Goal: Transaction & Acquisition: Purchase product/service

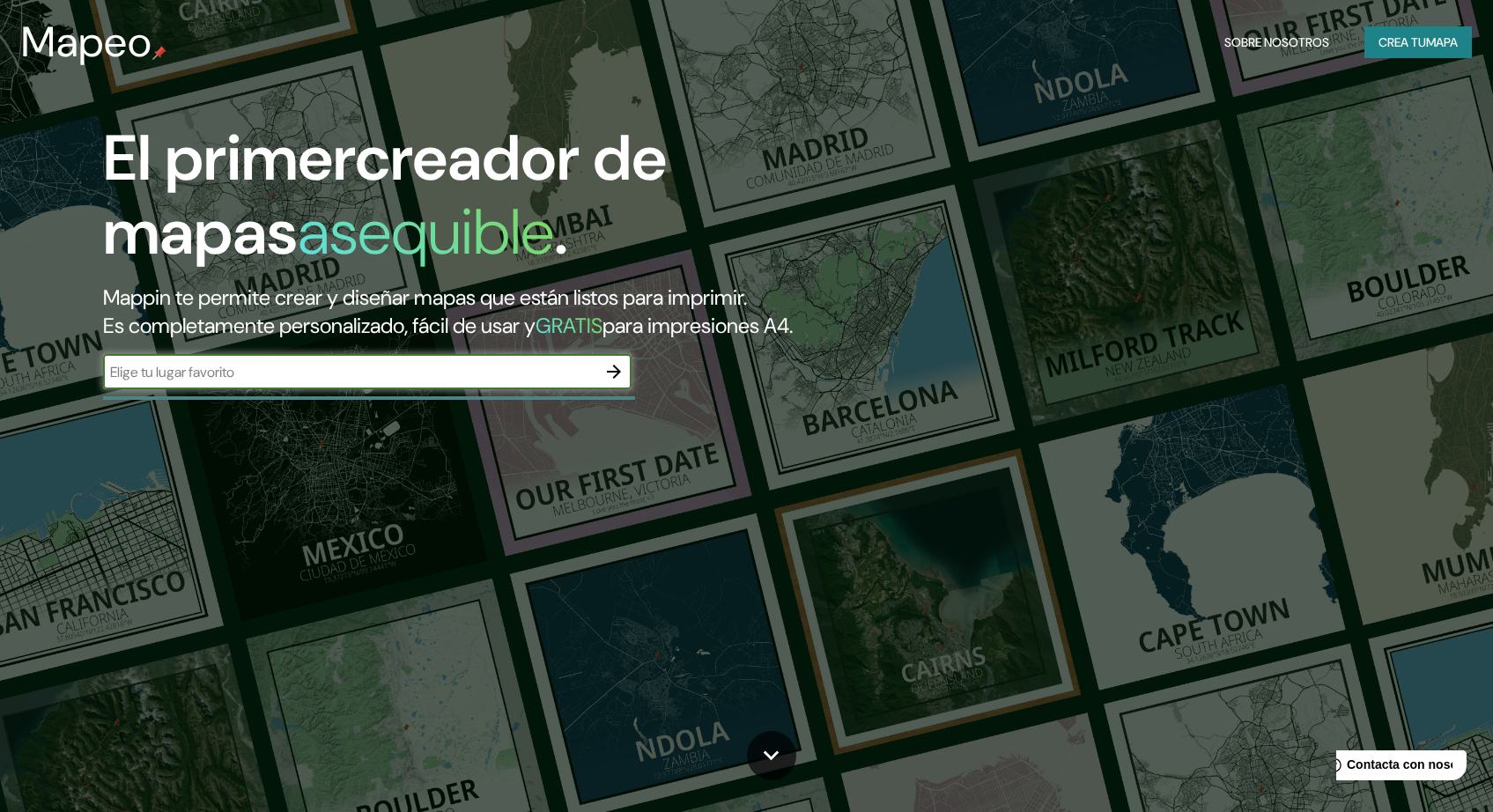
click at [472, 383] on input "text" at bounding box center [350, 371] width 494 height 20
type input "F"
type input "[GEOGRAPHIC_DATA][PERSON_NAME]"
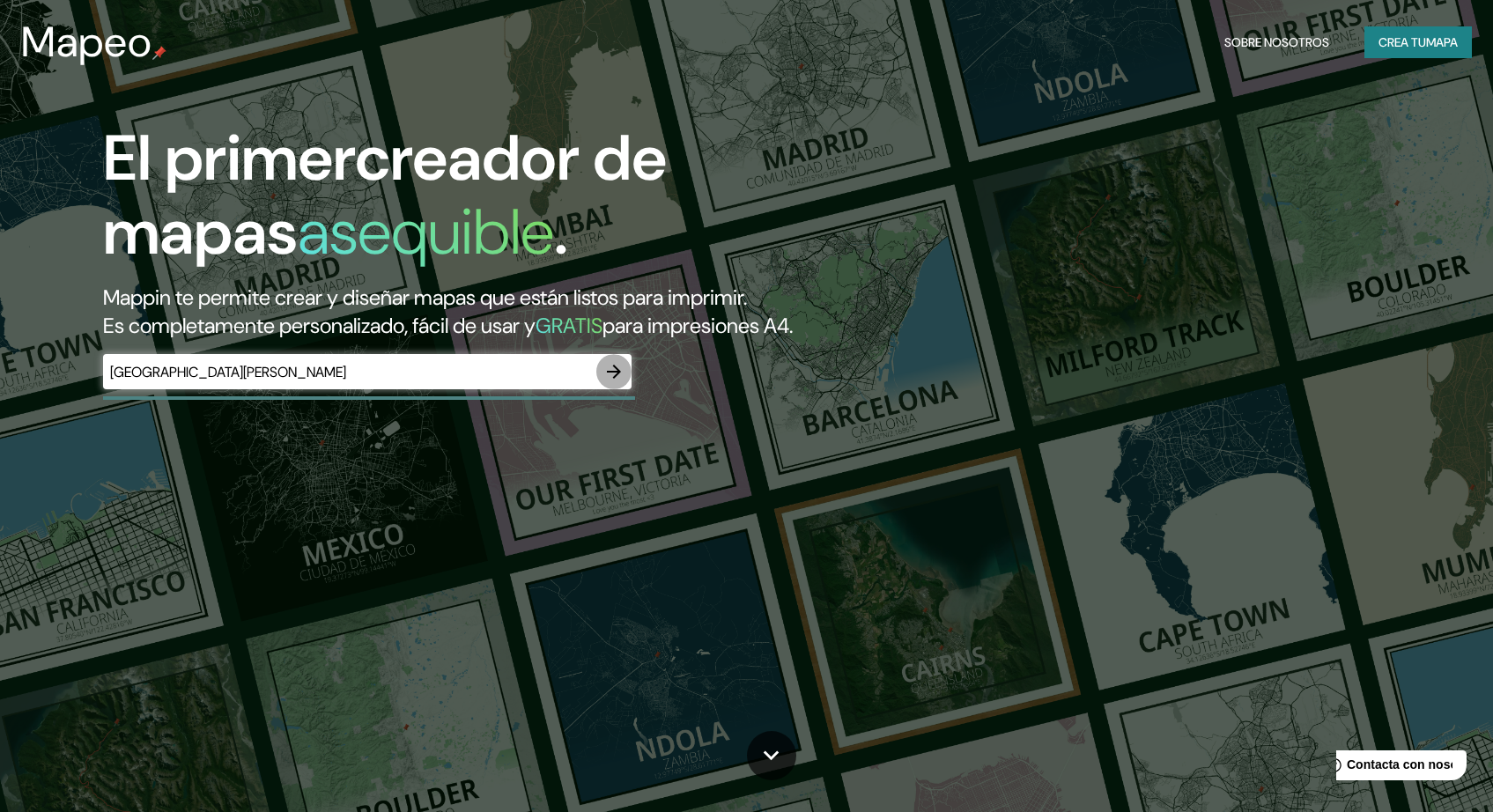
click at [616, 383] on icon "button" at bounding box center [614, 371] width 21 height 21
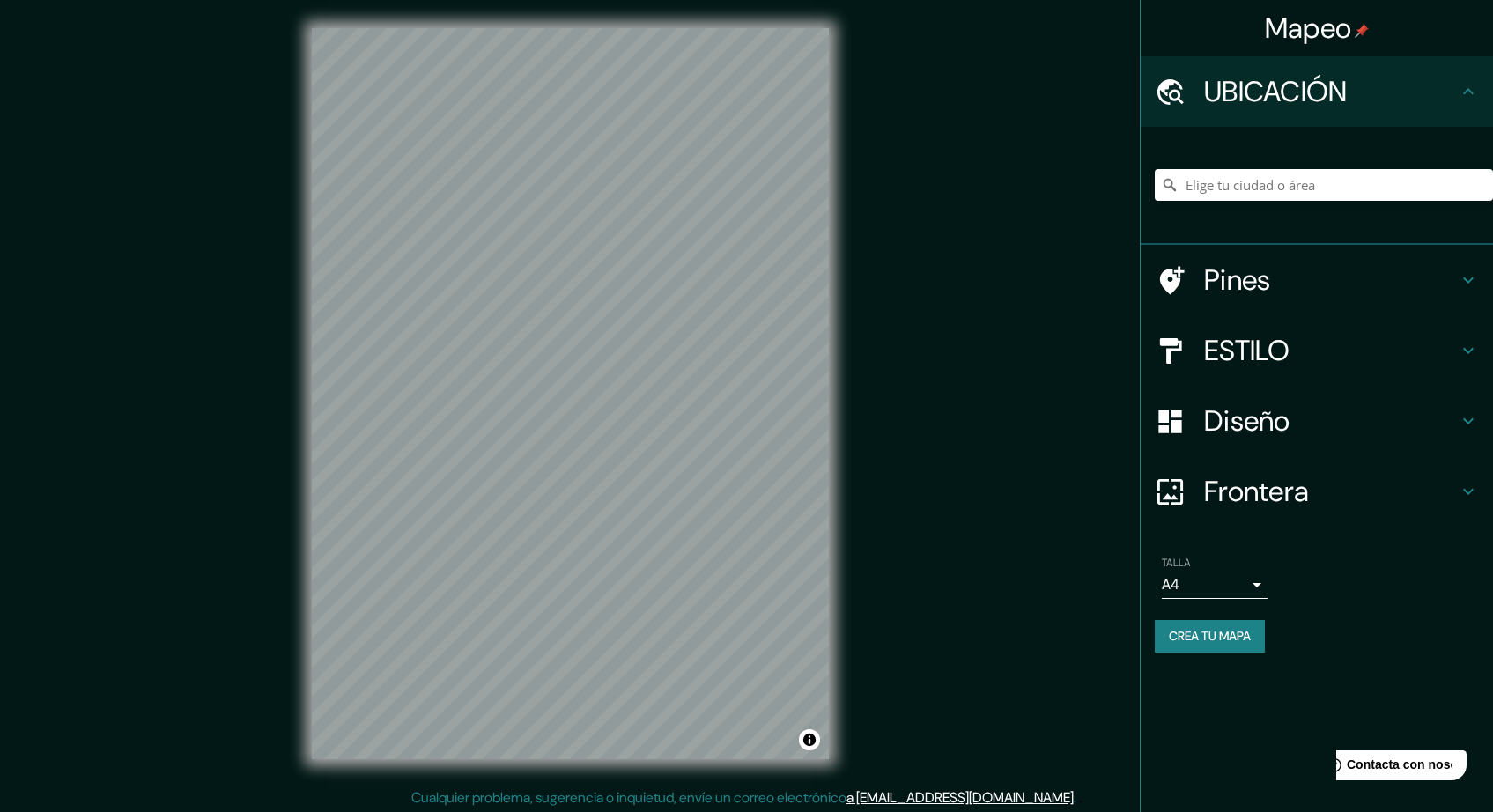
click at [1282, 349] on h4 "ESTILO" at bounding box center [1330, 350] width 253 height 35
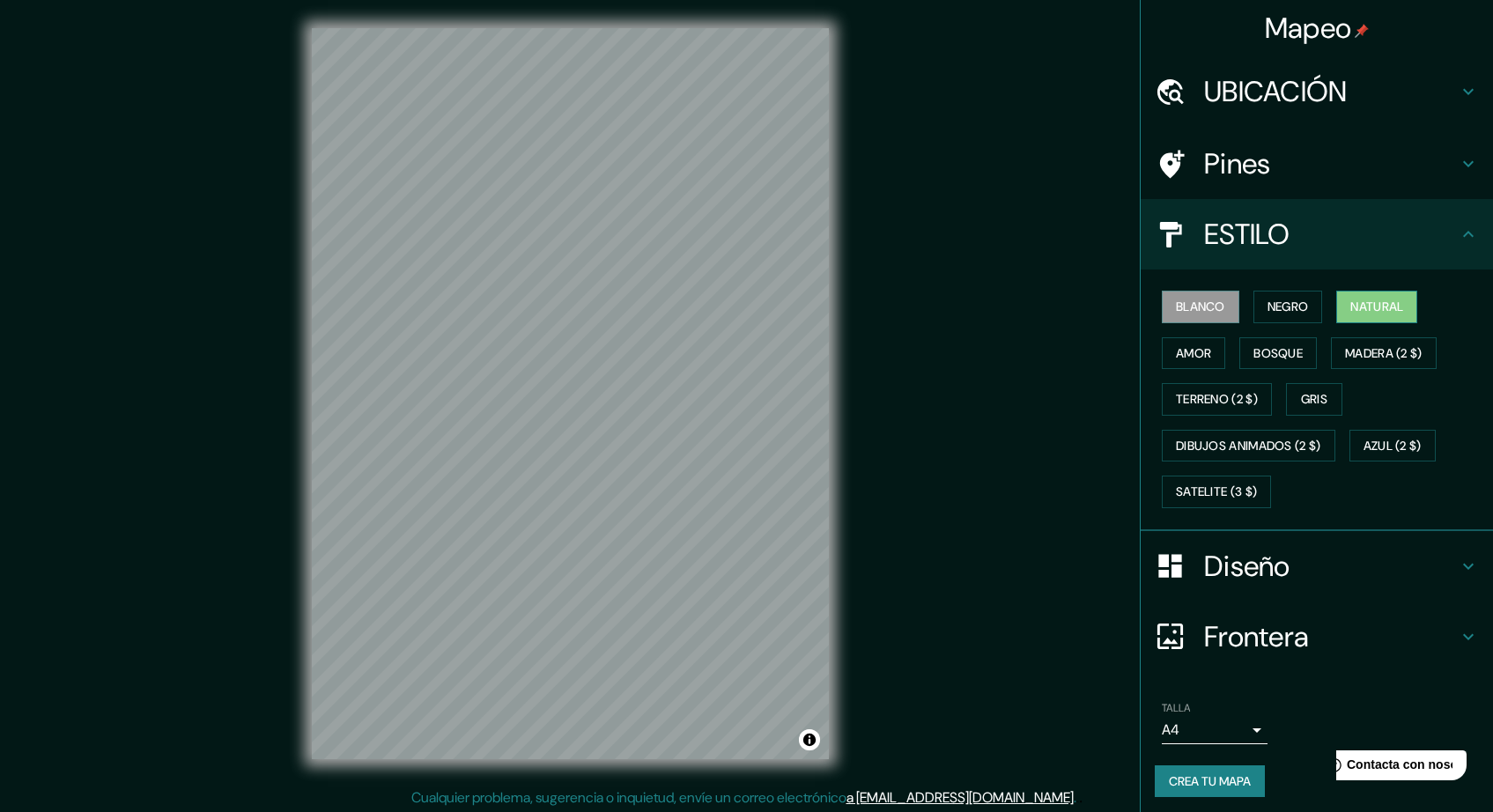
click at [1354, 302] on button "Natural" at bounding box center [1376, 307] width 81 height 33
click at [1301, 308] on button "NEGRO" at bounding box center [1287, 307] width 70 height 33
click at [1219, 354] on button "amor" at bounding box center [1193, 354] width 63 height 33
click at [1288, 362] on button "Bosque" at bounding box center [1277, 354] width 77 height 33
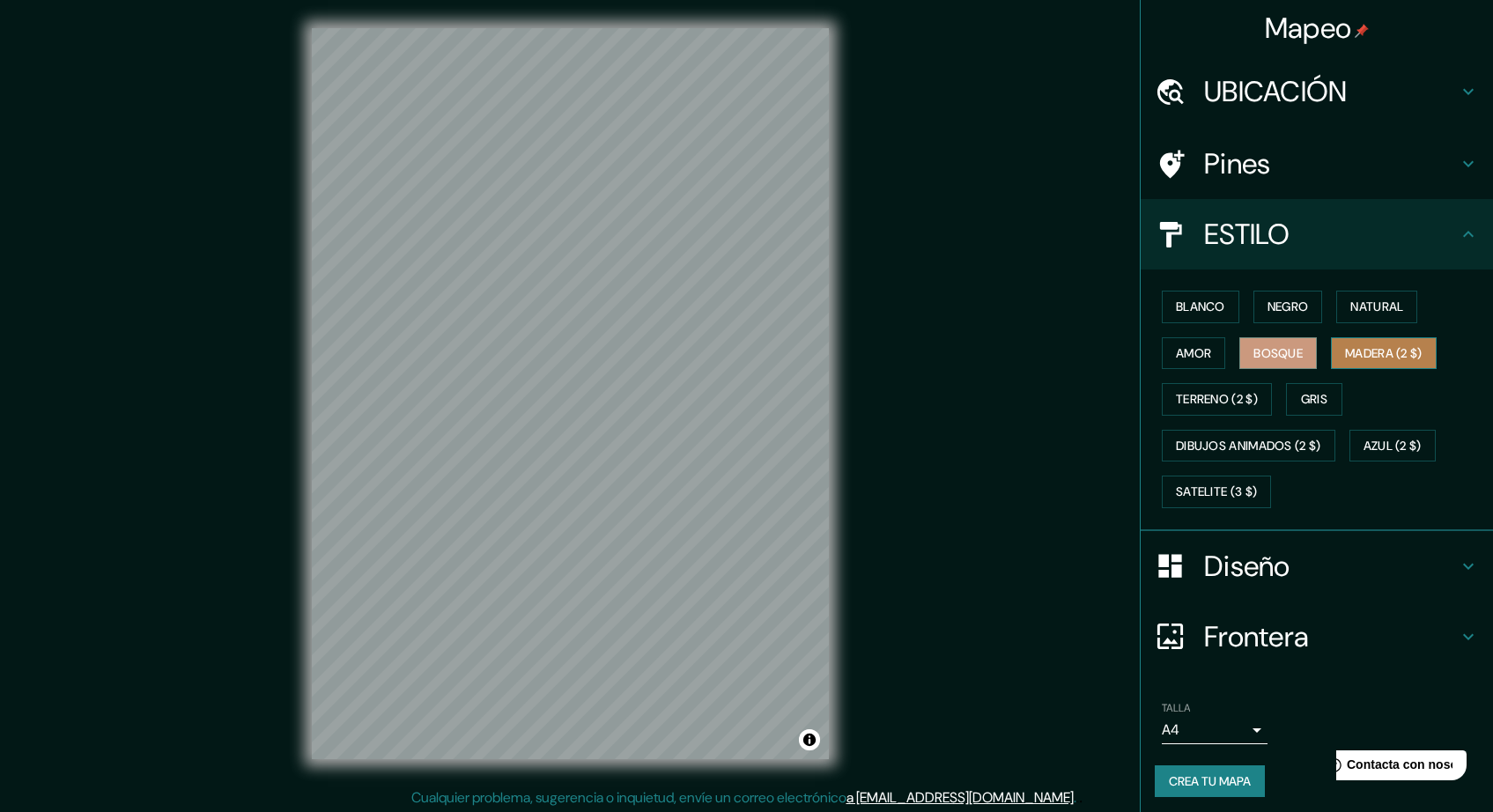
click at [1345, 346] on button "MADERA (2 $)" at bounding box center [1383, 354] width 105 height 33
click at [1209, 399] on button "TERRENO (2 $)" at bounding box center [1216, 399] width 110 height 33
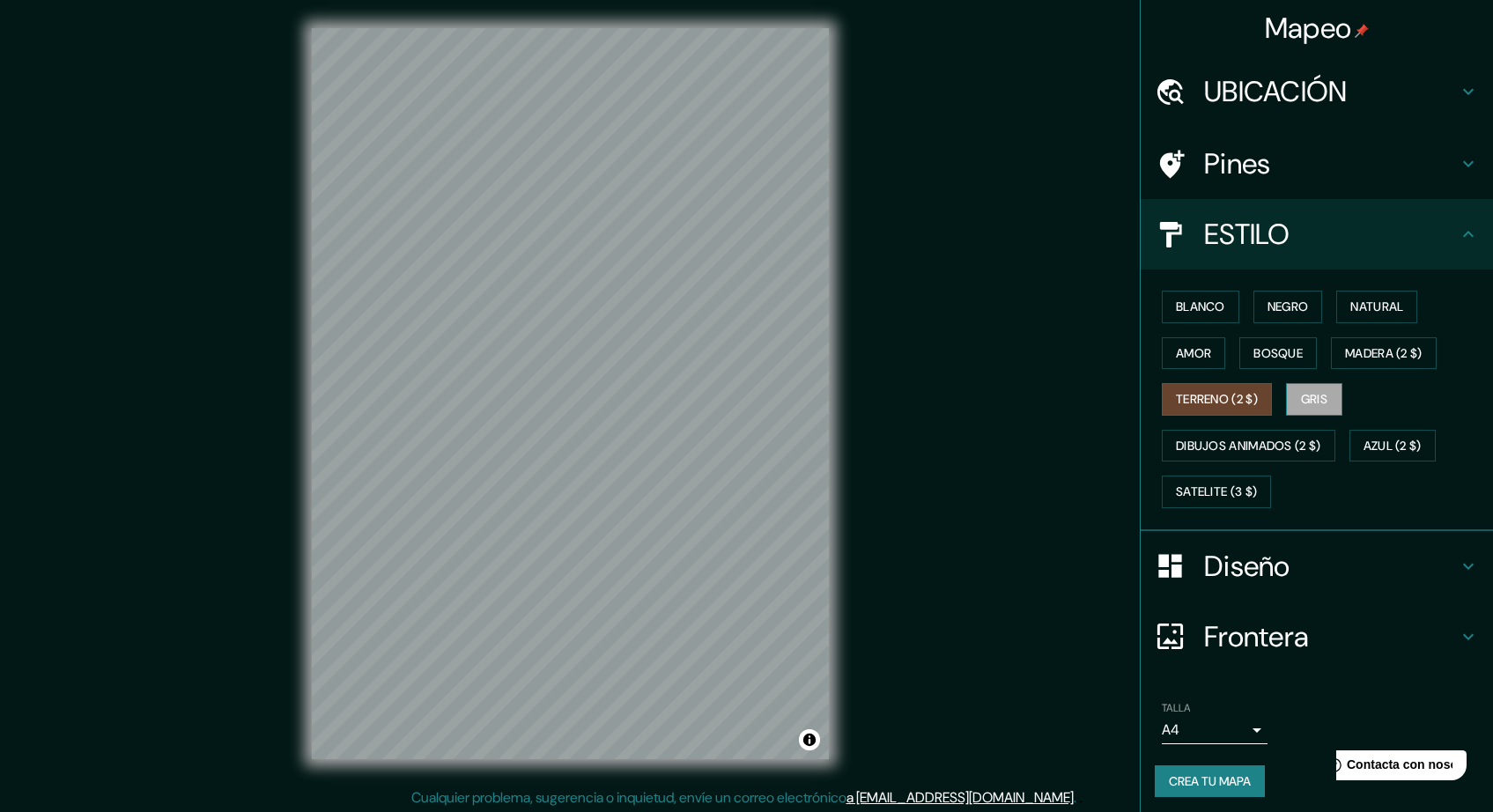
click at [1317, 391] on button "Gris" at bounding box center [1313, 399] width 56 height 33
click at [1308, 352] on button "Bosque" at bounding box center [1277, 354] width 77 height 33
click at [1193, 354] on button "amor" at bounding box center [1193, 354] width 63 height 33
click at [1278, 360] on button "Bosque" at bounding box center [1277, 354] width 77 height 33
click at [1180, 352] on button "amor" at bounding box center [1193, 354] width 63 height 33
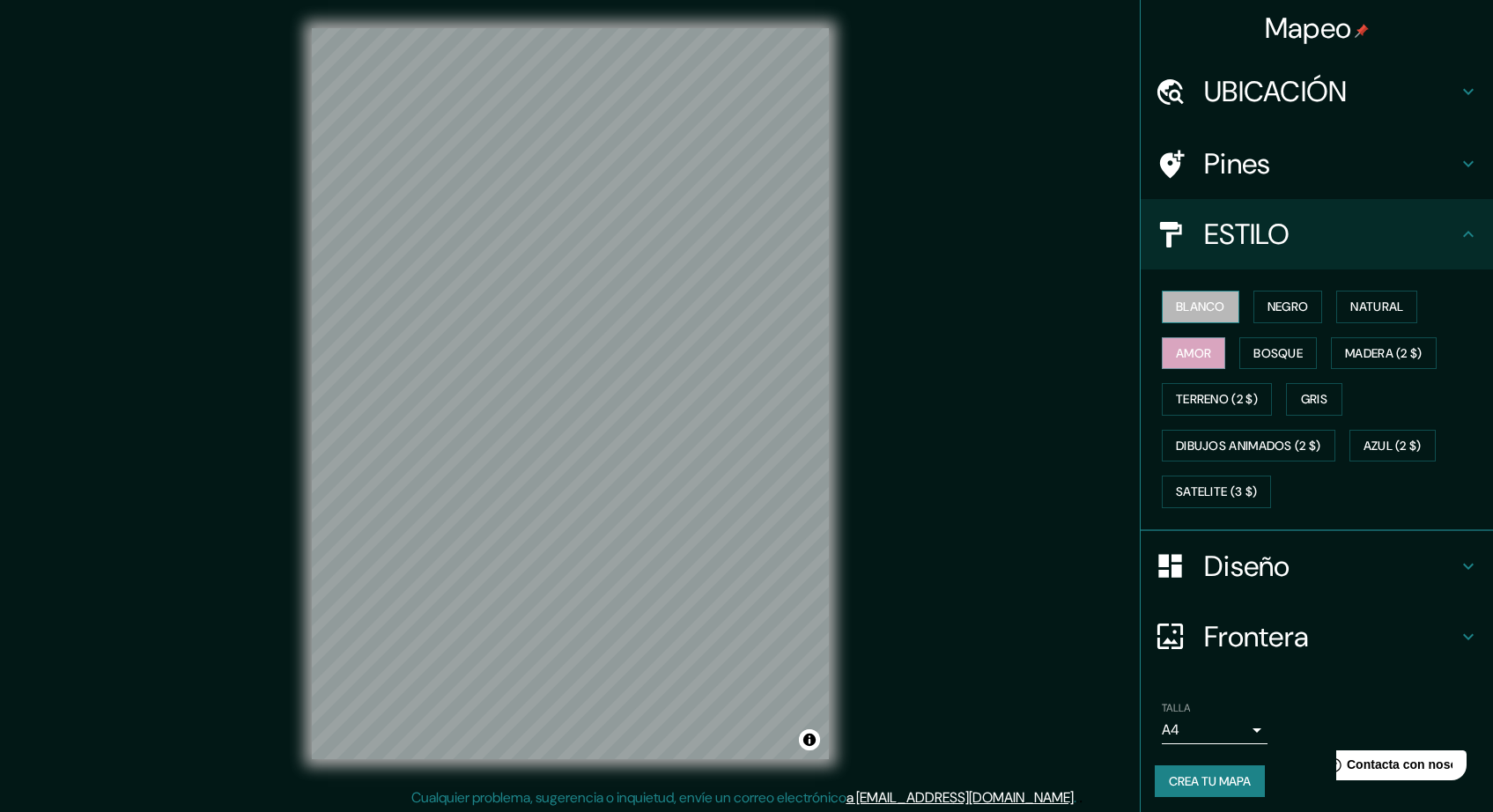
click at [1193, 305] on button "blanco" at bounding box center [1199, 307] width 77 height 33
click at [1277, 303] on button "NEGRO" at bounding box center [1287, 307] width 70 height 33
click at [1241, 305] on div "blanco NEGRO Natural amor Bosque MADERA (2 $) TERRENO (2 $) Gris DIBUJOS ANIMAD…" at bounding box center [1324, 399] width 339 height 231
click at [1216, 315] on button "blanco" at bounding box center [1199, 307] width 77 height 33
click at [1409, 312] on button "Natural" at bounding box center [1376, 307] width 81 height 33
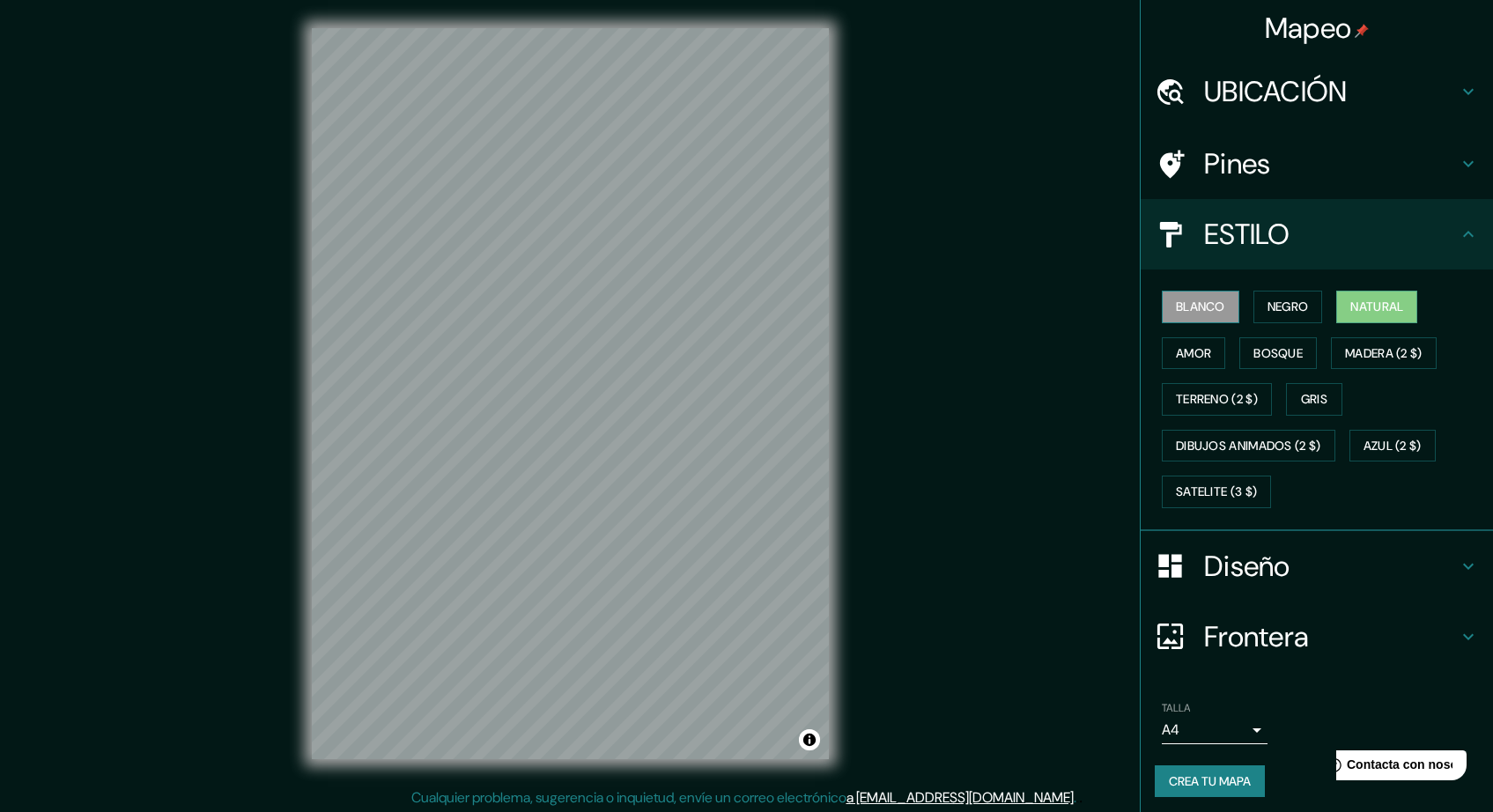
click at [1195, 317] on button "blanco" at bounding box center [1199, 307] width 77 height 33
click at [940, 507] on div "Mapeo UBICACIÓN Pines ESTILO blanco NEGRO Natural amor Bosque MADERA (2 $) TERR…" at bounding box center [746, 407] width 1493 height 816
